Goal: Information Seeking & Learning: Learn about a topic

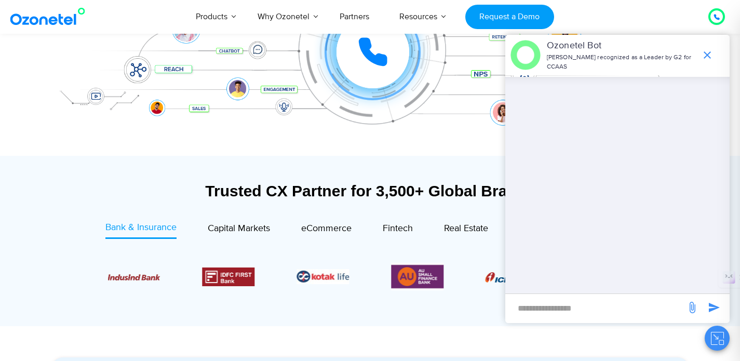
scroll to position [348, 0]
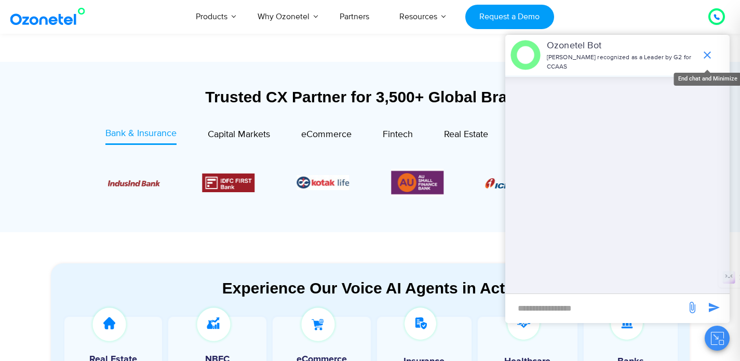
click at [709, 52] on icon "end chat or minimize" at bounding box center [707, 55] width 12 height 12
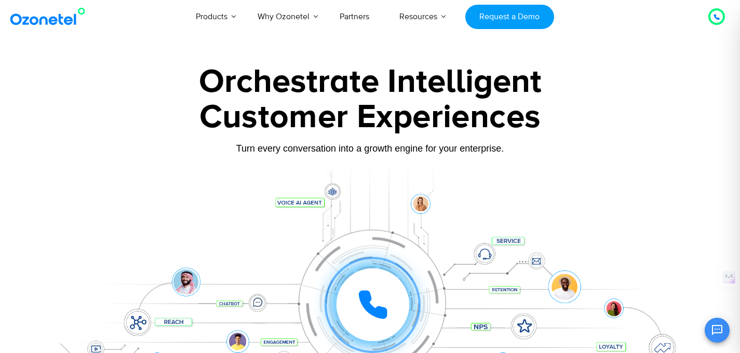
scroll to position [0, 0]
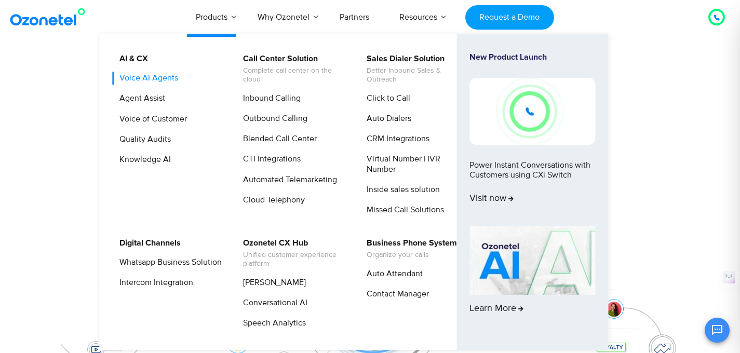
click at [162, 80] on link "Voice AI Agents" at bounding box center [146, 78] width 67 height 13
